Goal: Find specific page/section: Find specific page/section

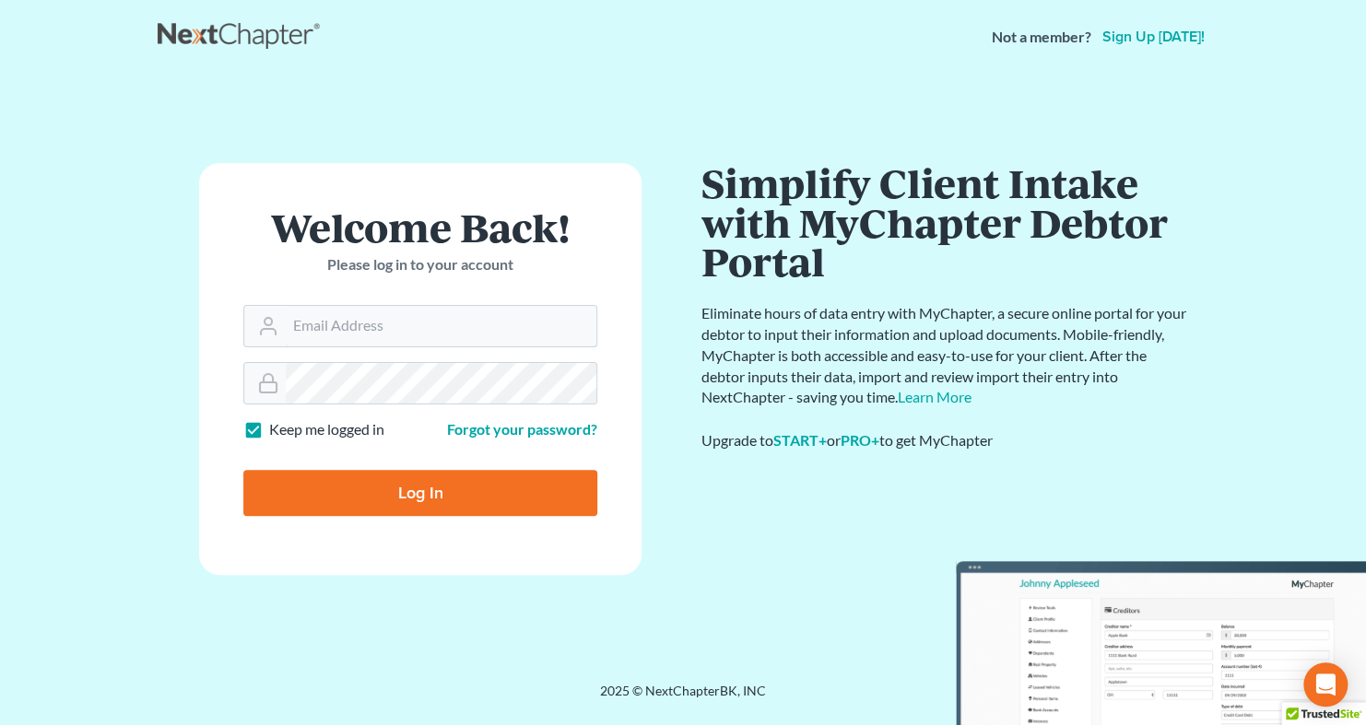
type input "[EMAIL_ADDRESS][DOMAIN_NAME]"
click at [468, 485] on input "Log In" at bounding box center [420, 493] width 354 height 46
type input "Thinking..."
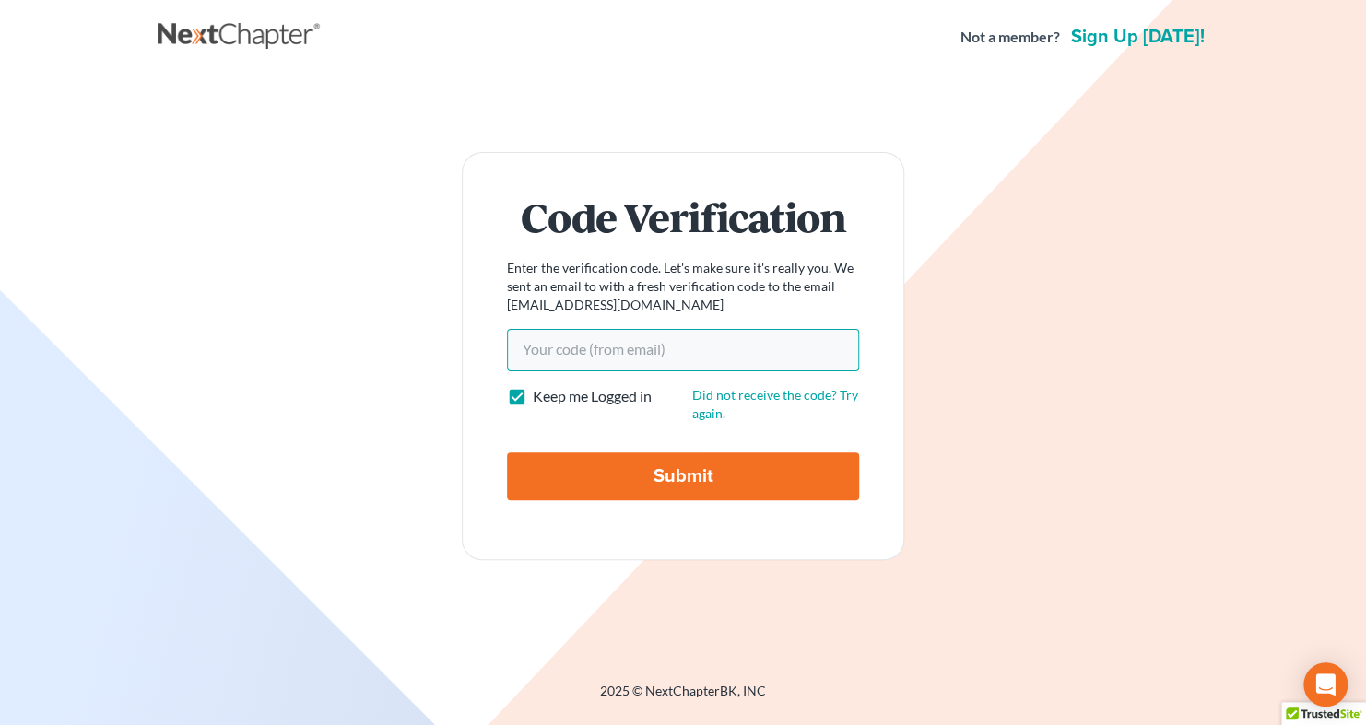
click at [576, 344] on input "Your code(from email)" at bounding box center [683, 350] width 352 height 42
paste input "d1dbfb"
type input "d1dbfb"
click at [621, 478] on input "Submit" at bounding box center [683, 477] width 352 height 48
type input "Thinking..."
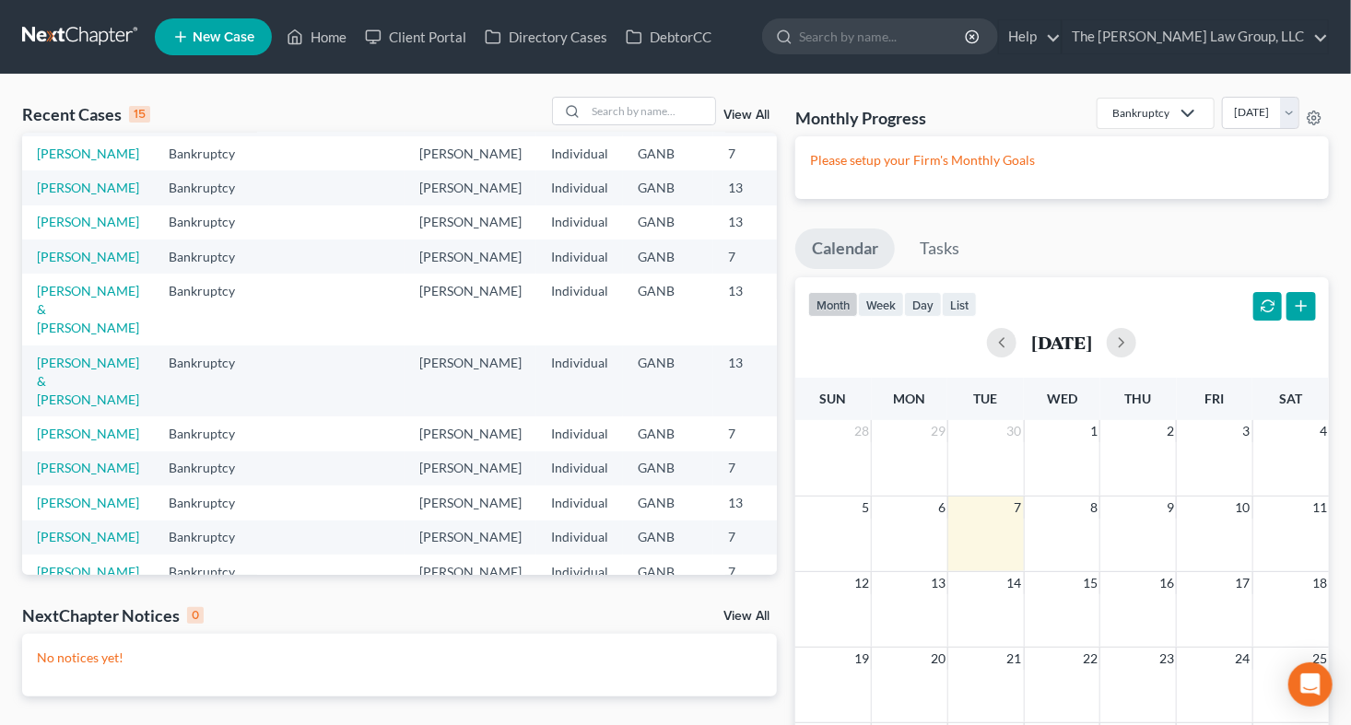
scroll to position [32, 0]
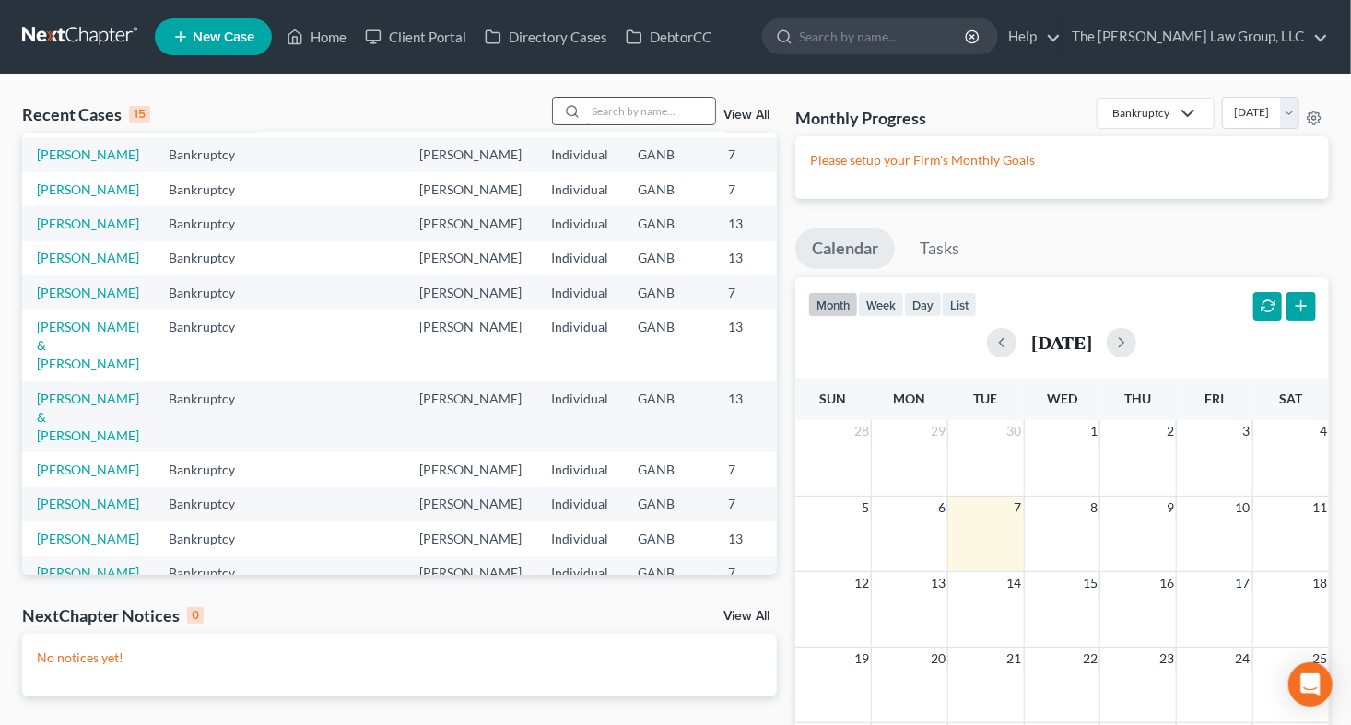
click at [631, 122] on input "search" at bounding box center [650, 111] width 129 height 27
type input "FUENT"
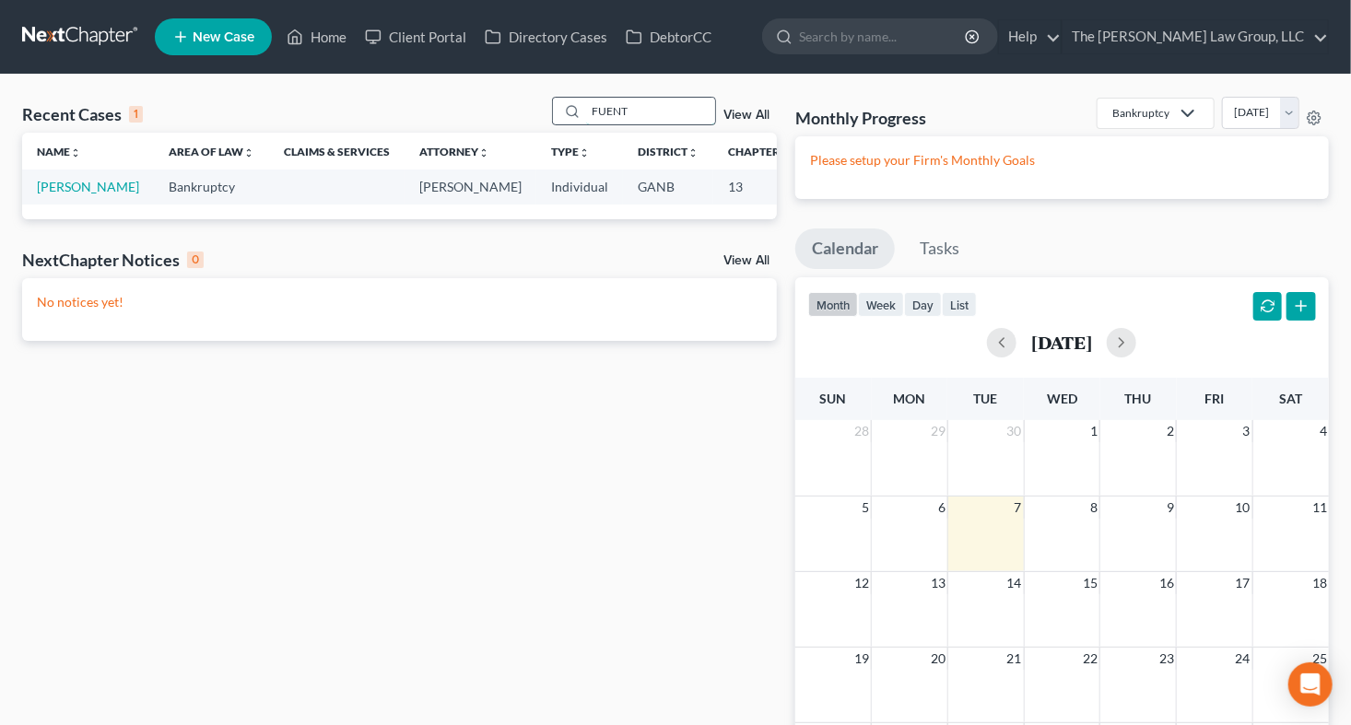
scroll to position [0, 0]
click at [54, 191] on link "[PERSON_NAME]" at bounding box center [88, 187] width 102 height 16
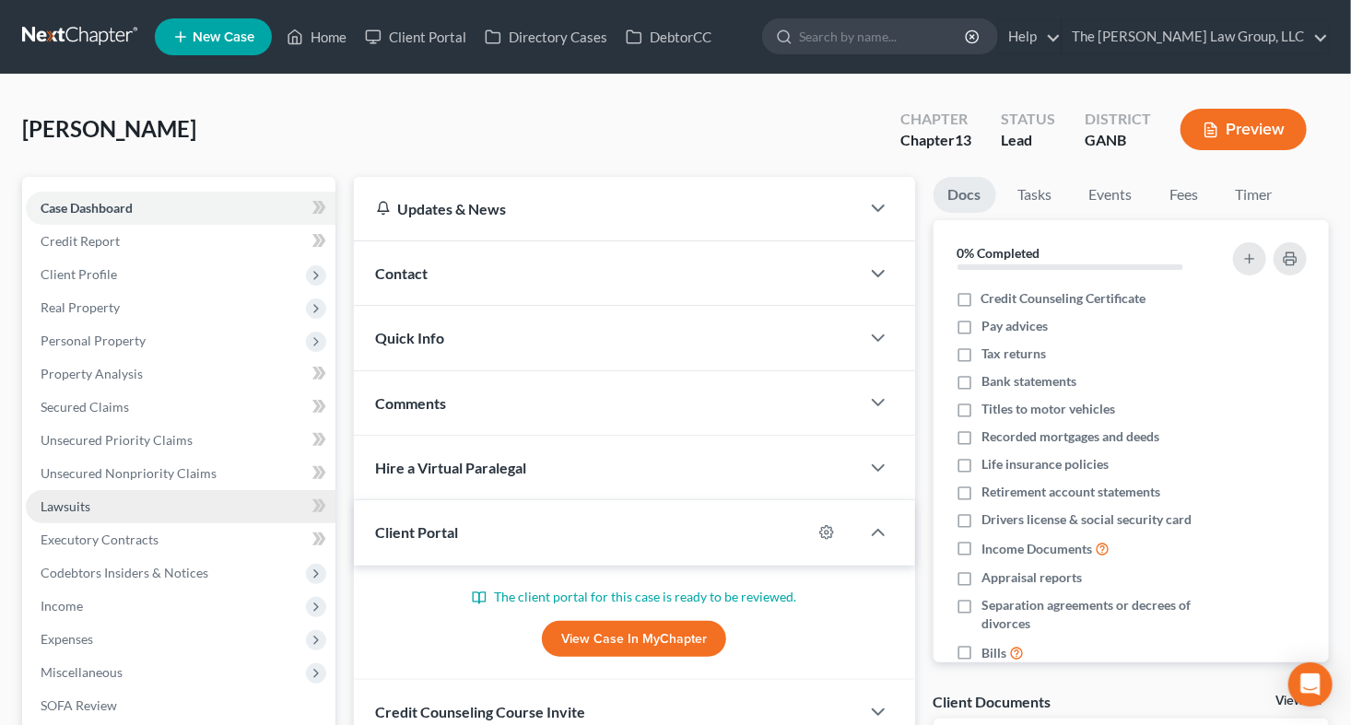
scroll to position [319, 0]
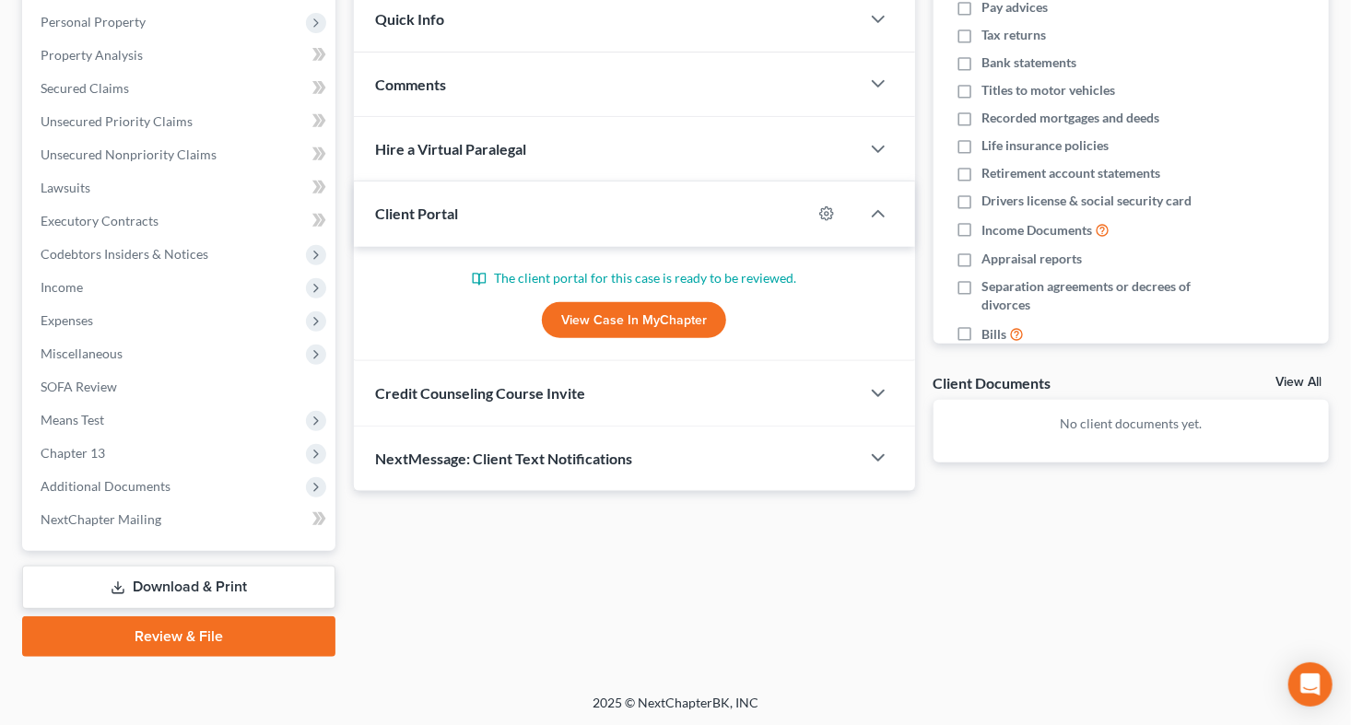
click at [665, 320] on link "View Case in MyChapter" at bounding box center [634, 320] width 184 height 37
